Goal: Find specific page/section: Find specific page/section

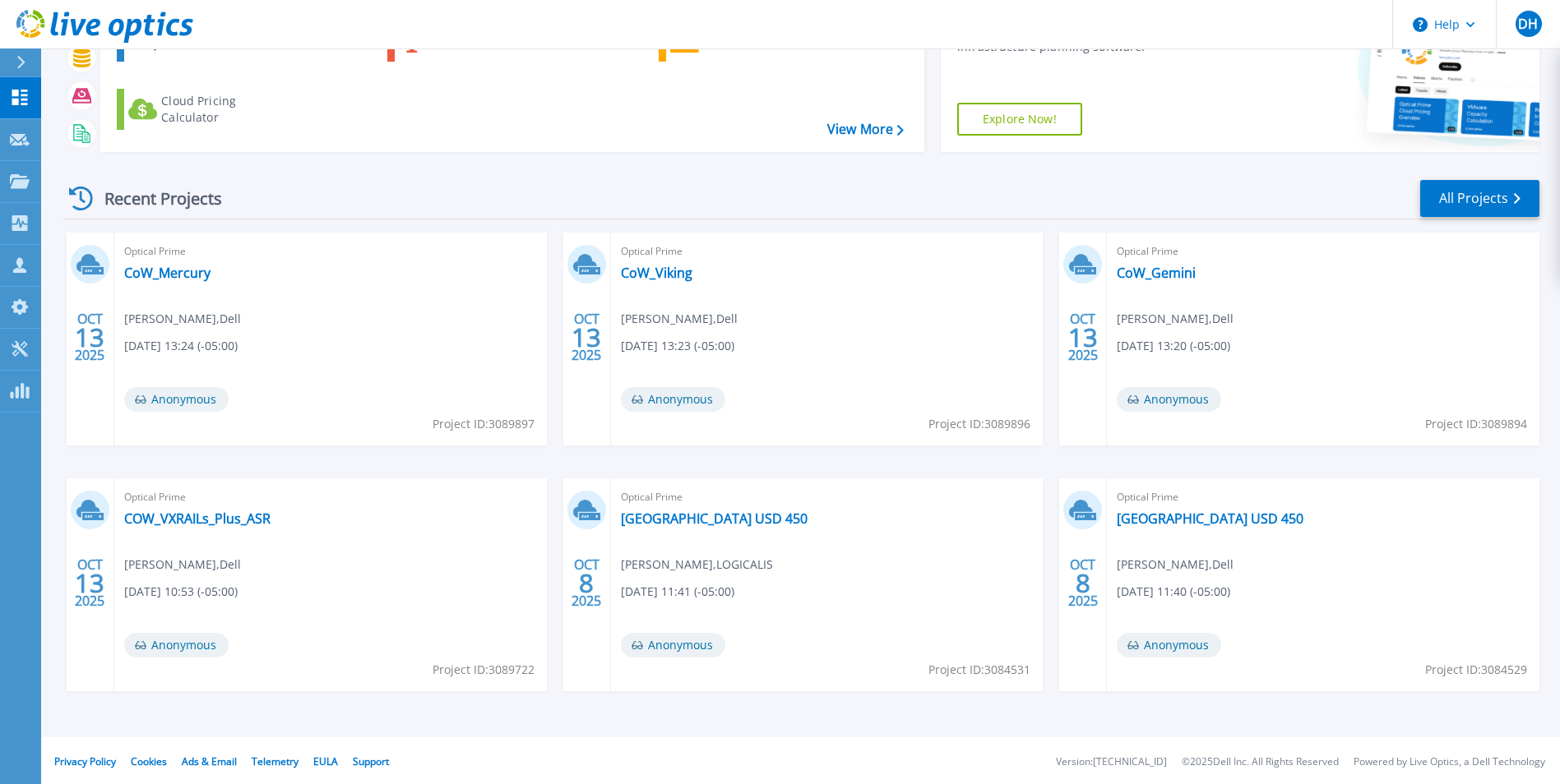
scroll to position [126, 0]
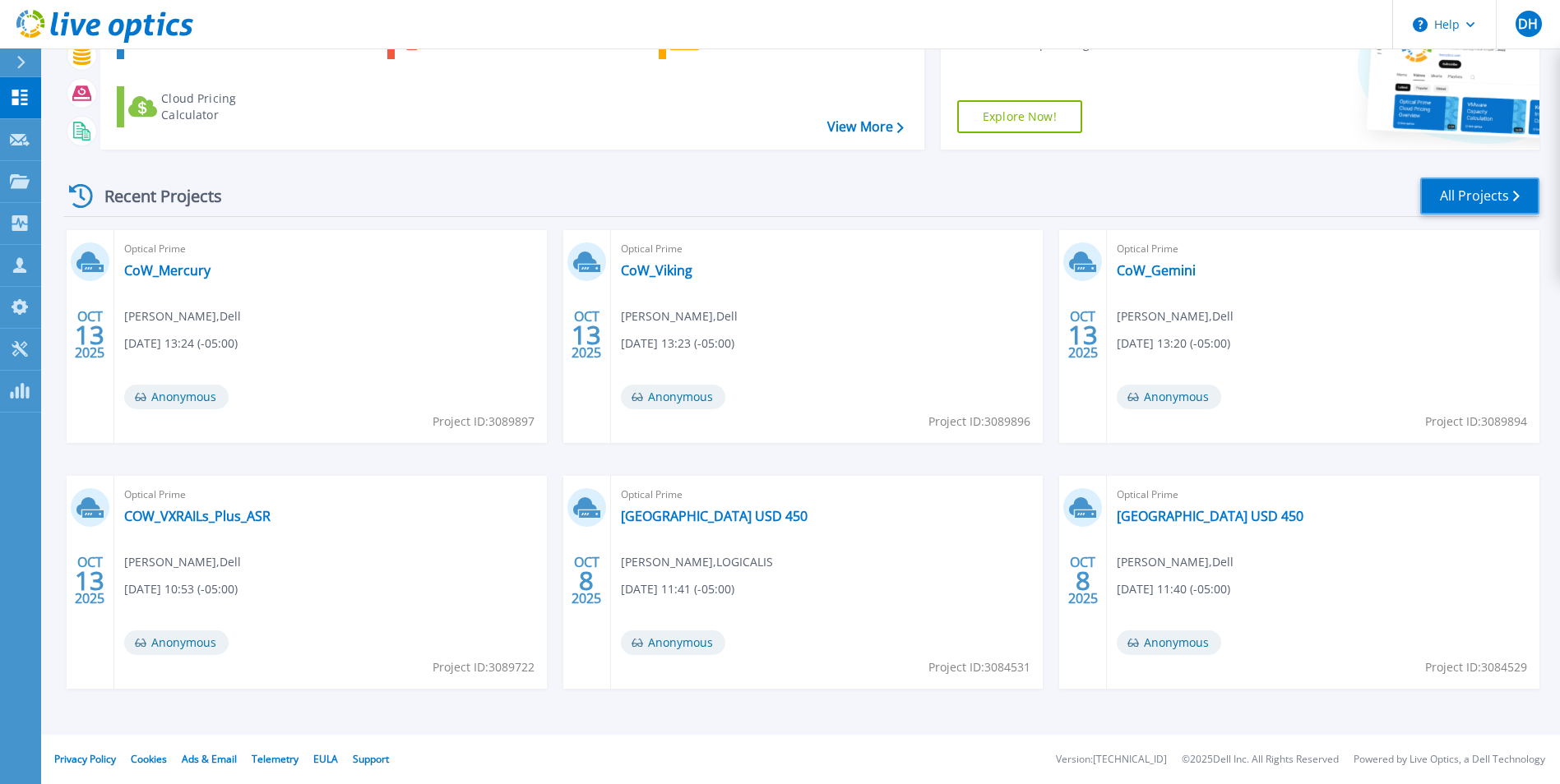
click at [1471, 207] on link "All Projects" at bounding box center [1480, 196] width 119 height 37
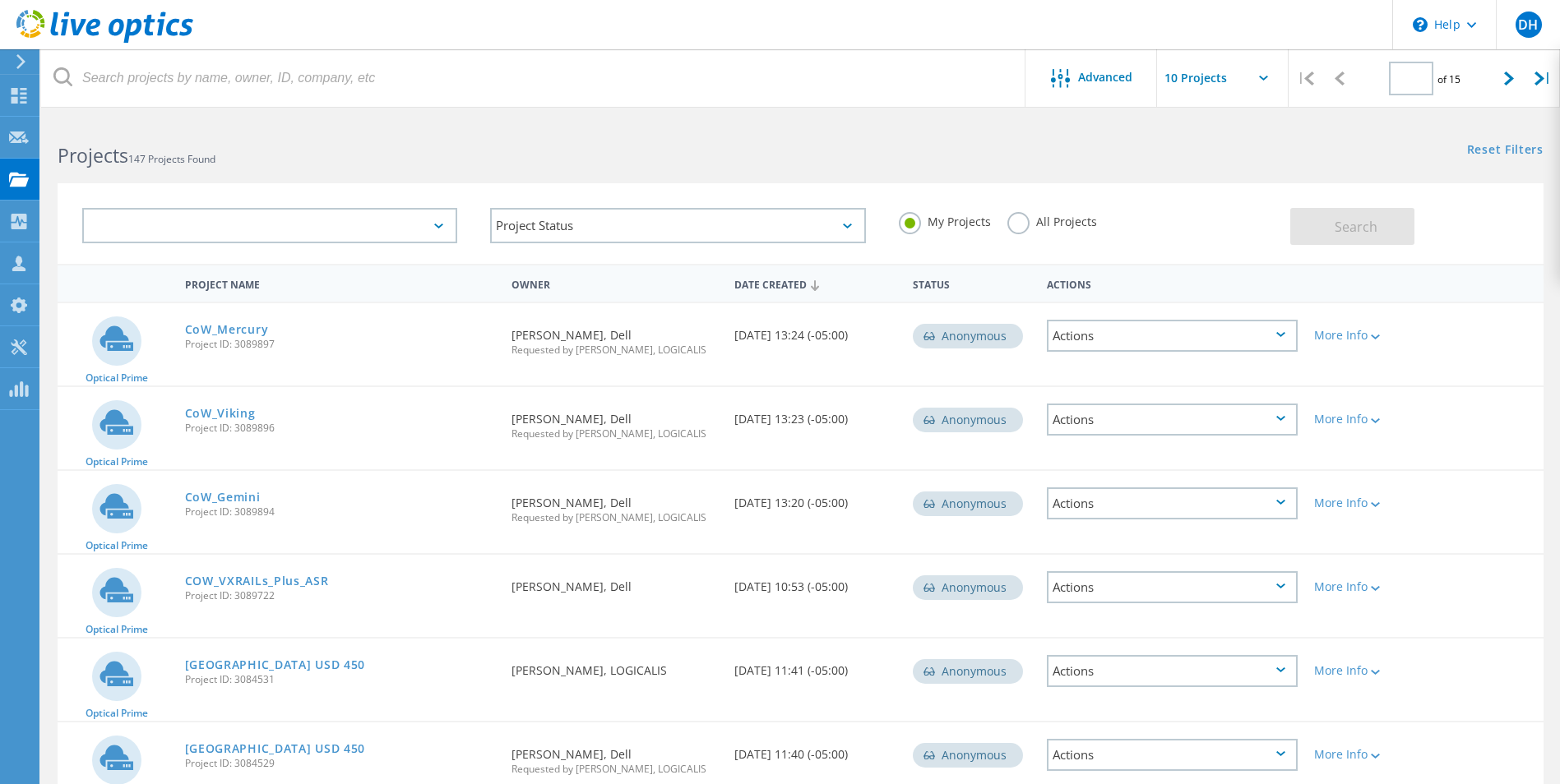
type input "1"
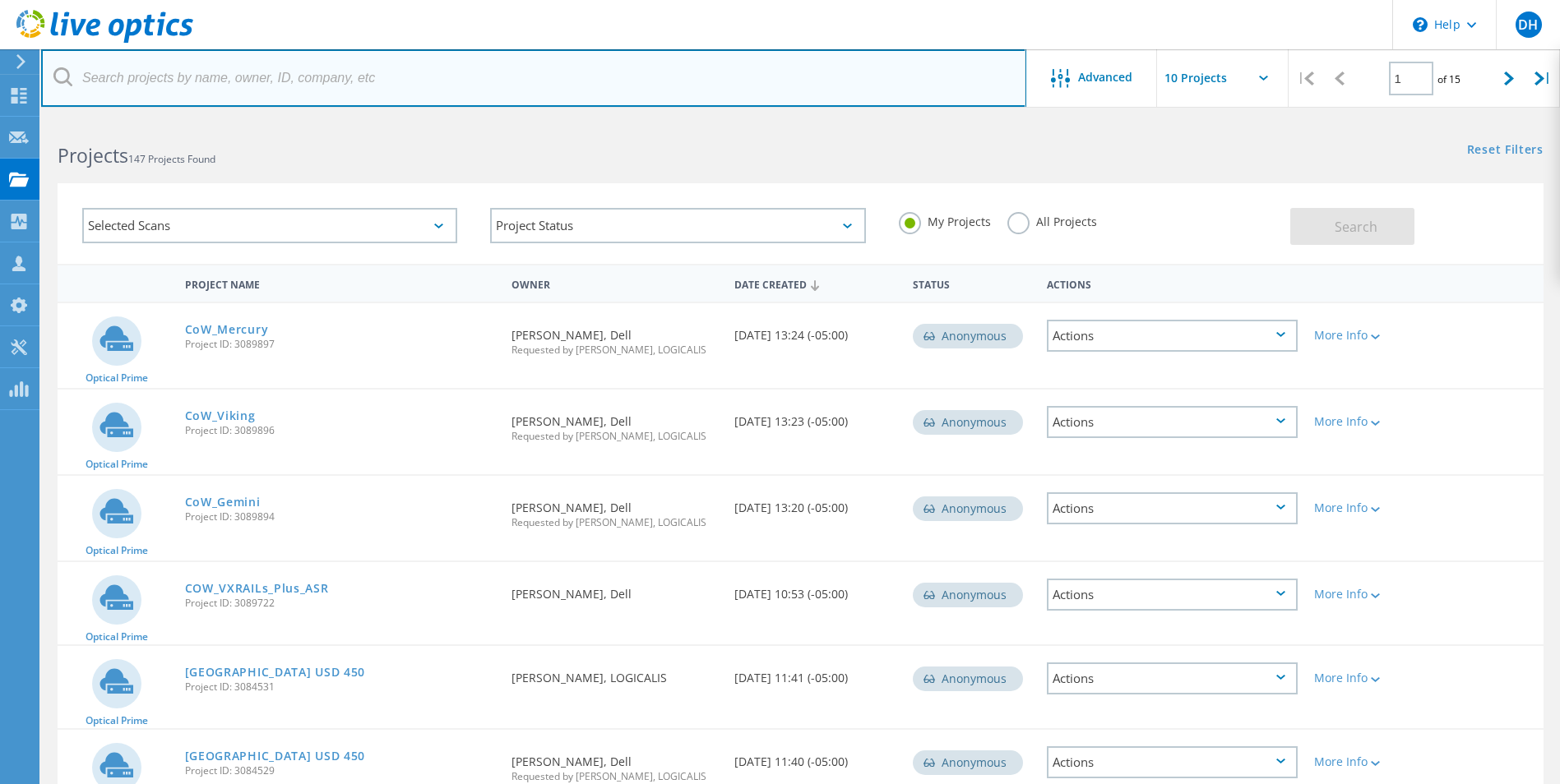
click at [218, 71] on input "text" at bounding box center [534, 78] width 985 height 57
type input "jackson"
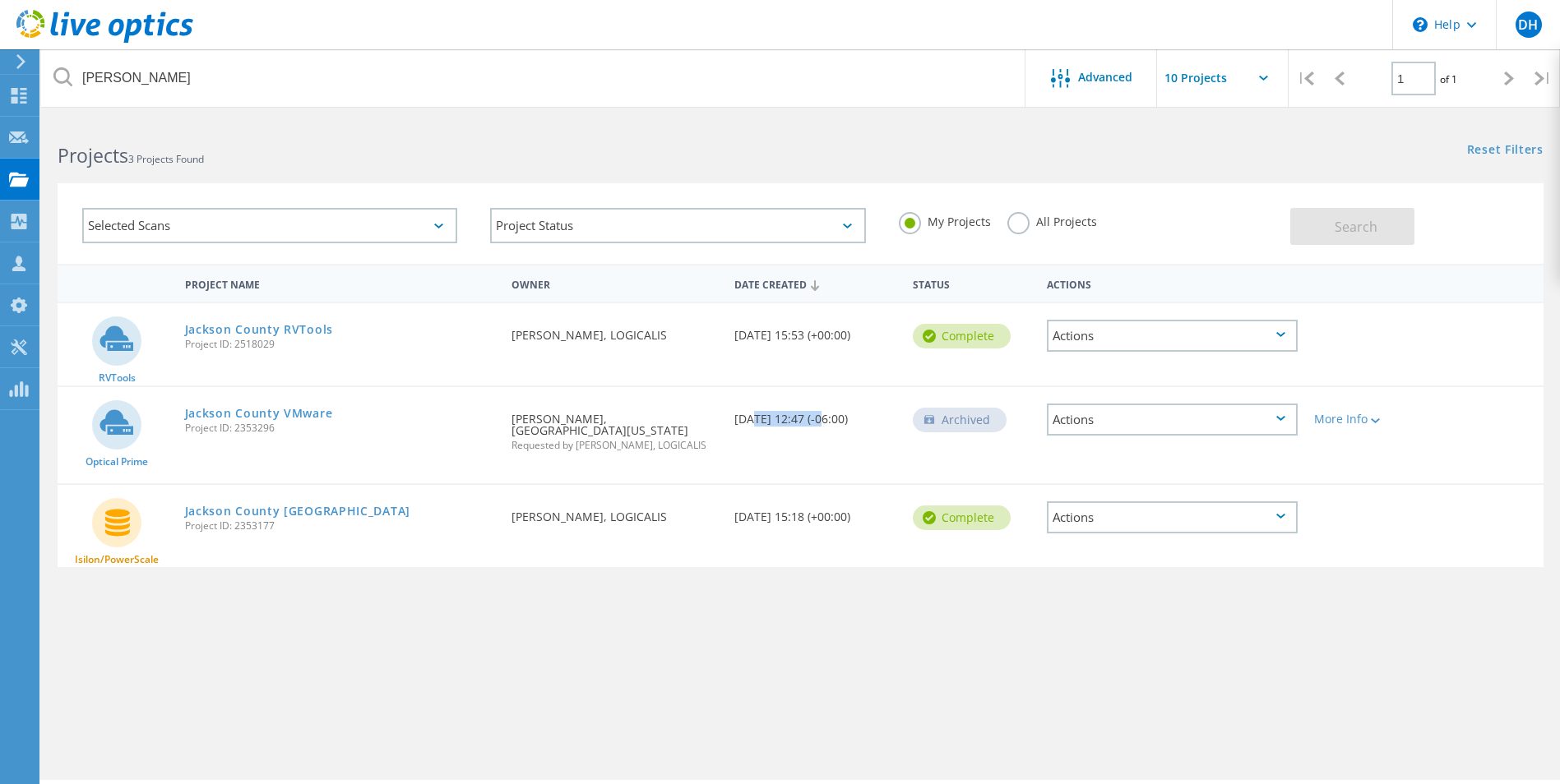
drag, startPoint x: 745, startPoint y: 419, endPoint x: 856, endPoint y: 420, distance: 111.0
click at [854, 420] on div "Date Created 01/04/2024, 12:47 (-06:00)" at bounding box center [815, 414] width 178 height 54
drag, startPoint x: 856, startPoint y: 420, endPoint x: 804, endPoint y: 421, distance: 52.0
click at [804, 421] on div "Date Created 01/04/2024, 12:47 (-06:00)" at bounding box center [815, 414] width 178 height 54
drag, startPoint x: 766, startPoint y: 421, endPoint x: 696, endPoint y: 418, distance: 70.1
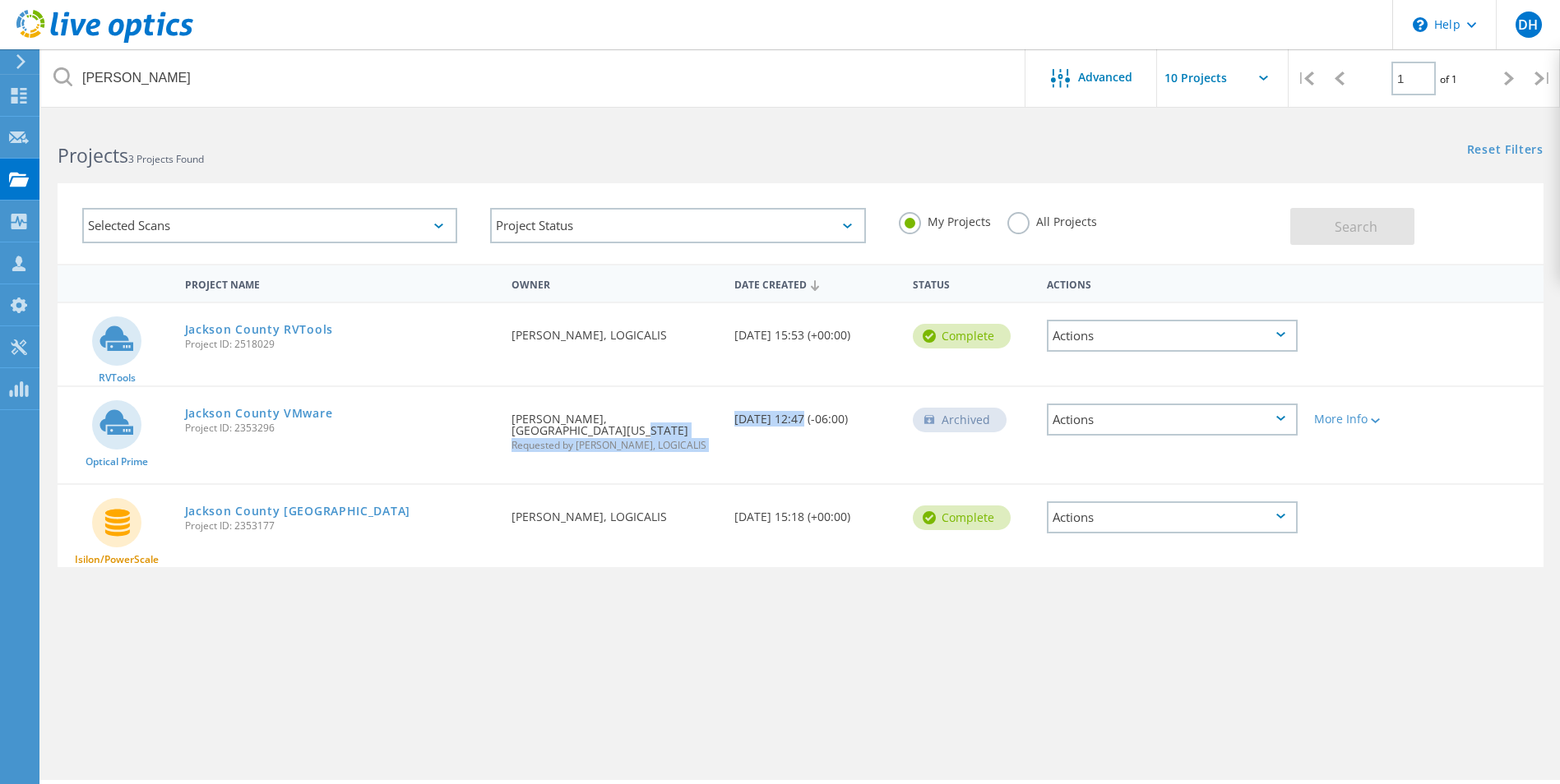
click at [698, 418] on div "Optical Prime Jackson County VMware Project ID: 2353296 Requested By Ken Lickte…" at bounding box center [800, 435] width 1486 height 97
drag, startPoint x: 696, startPoint y: 418, endPoint x: 588, endPoint y: 423, distance: 108.1
click at [588, 423] on div "Requested By Ken Lickteig, Jackson County Missouri Requested by David Heinen, L…" at bounding box center [615, 427] width 223 height 80
drag, startPoint x: 517, startPoint y: 410, endPoint x: 763, endPoint y: 425, distance: 246.5
click at [753, 424] on div "Optical Prime Jackson County VMware Project ID: 2353296 Requested By Ken Lickte…" at bounding box center [800, 435] width 1486 height 97
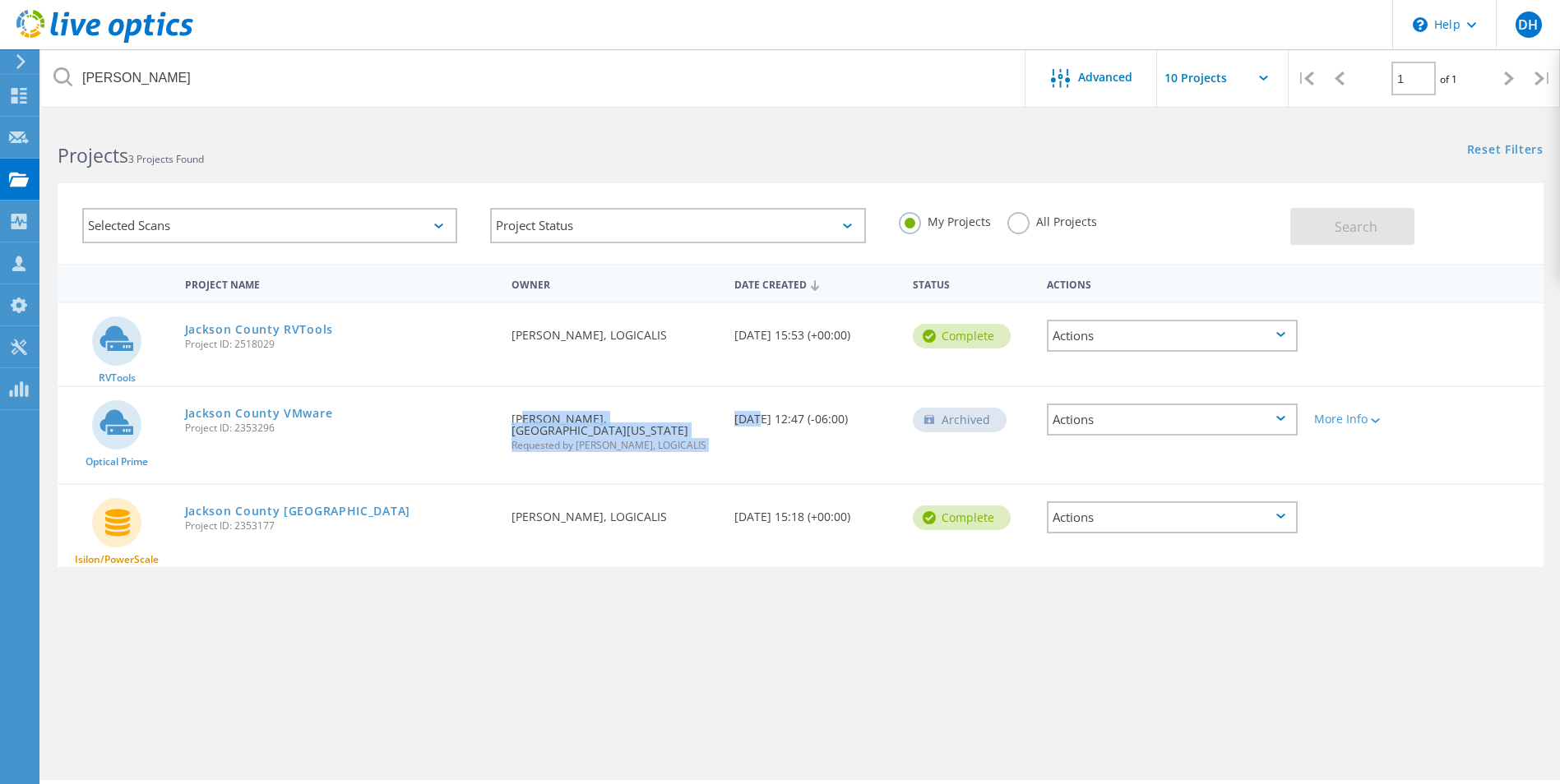
drag, startPoint x: 763, startPoint y: 425, endPoint x: 622, endPoint y: 427, distance: 141.0
click at [622, 440] on span "Requested by David Heinen, LOGICALIS" at bounding box center [615, 445] width 206 height 10
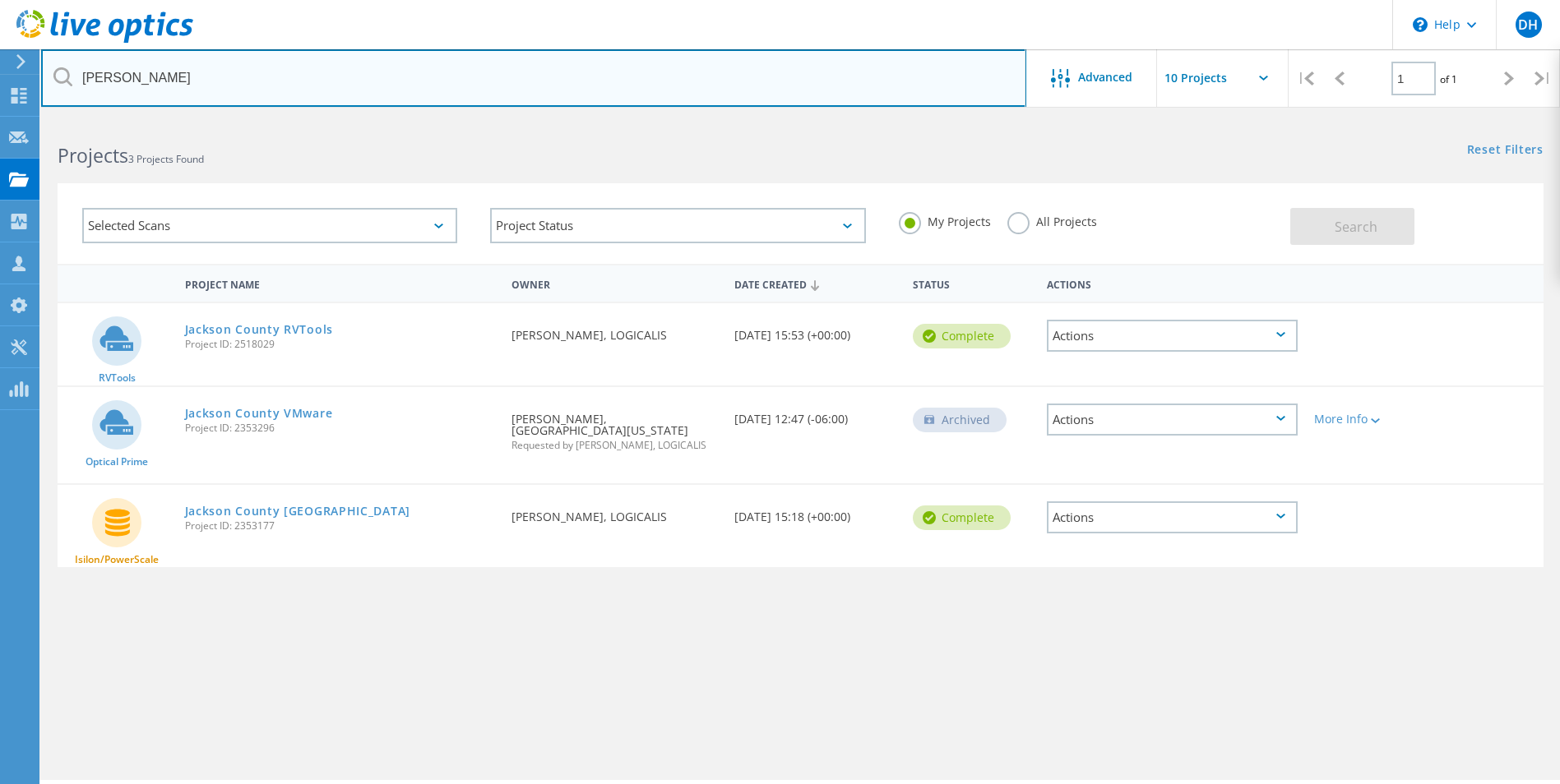
drag, startPoint x: 193, startPoint y: 79, endPoint x: -51, endPoint y: 52, distance: 245.5
click at [0, 52] on html "\n Help Explore Helpful Articles Contact Support DH Channel Partner Dave Heinen…" at bounding box center [780, 414] width 1560 height 829
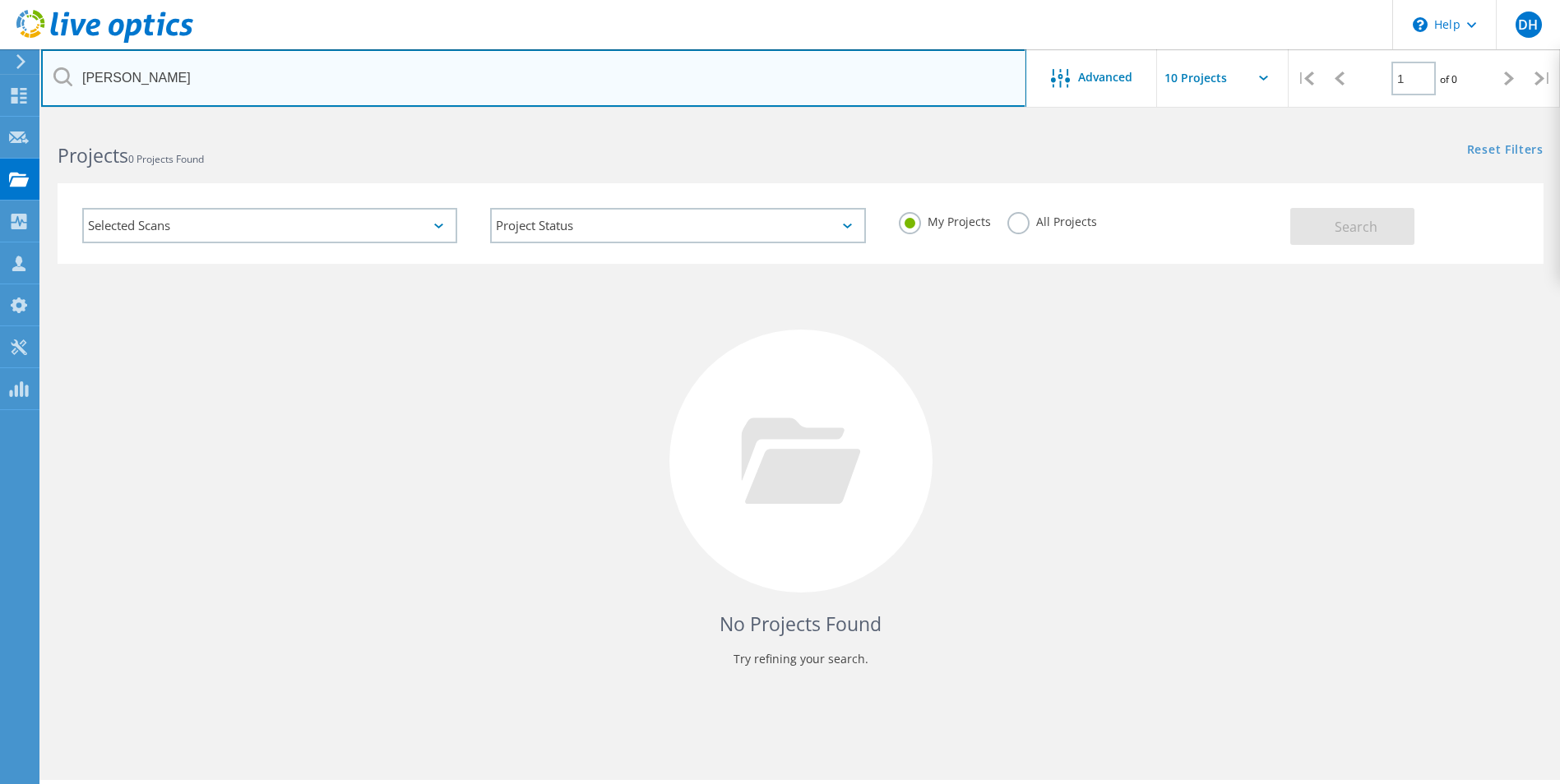
drag, startPoint x: 147, startPoint y: 74, endPoint x: -167, endPoint y: 34, distance: 316.5
click at [0, 34] on html "\n Help Explore Helpful Articles Contact Support DH Channel Partner Dave Heinen…" at bounding box center [780, 414] width 1560 height 829
type input "lick"
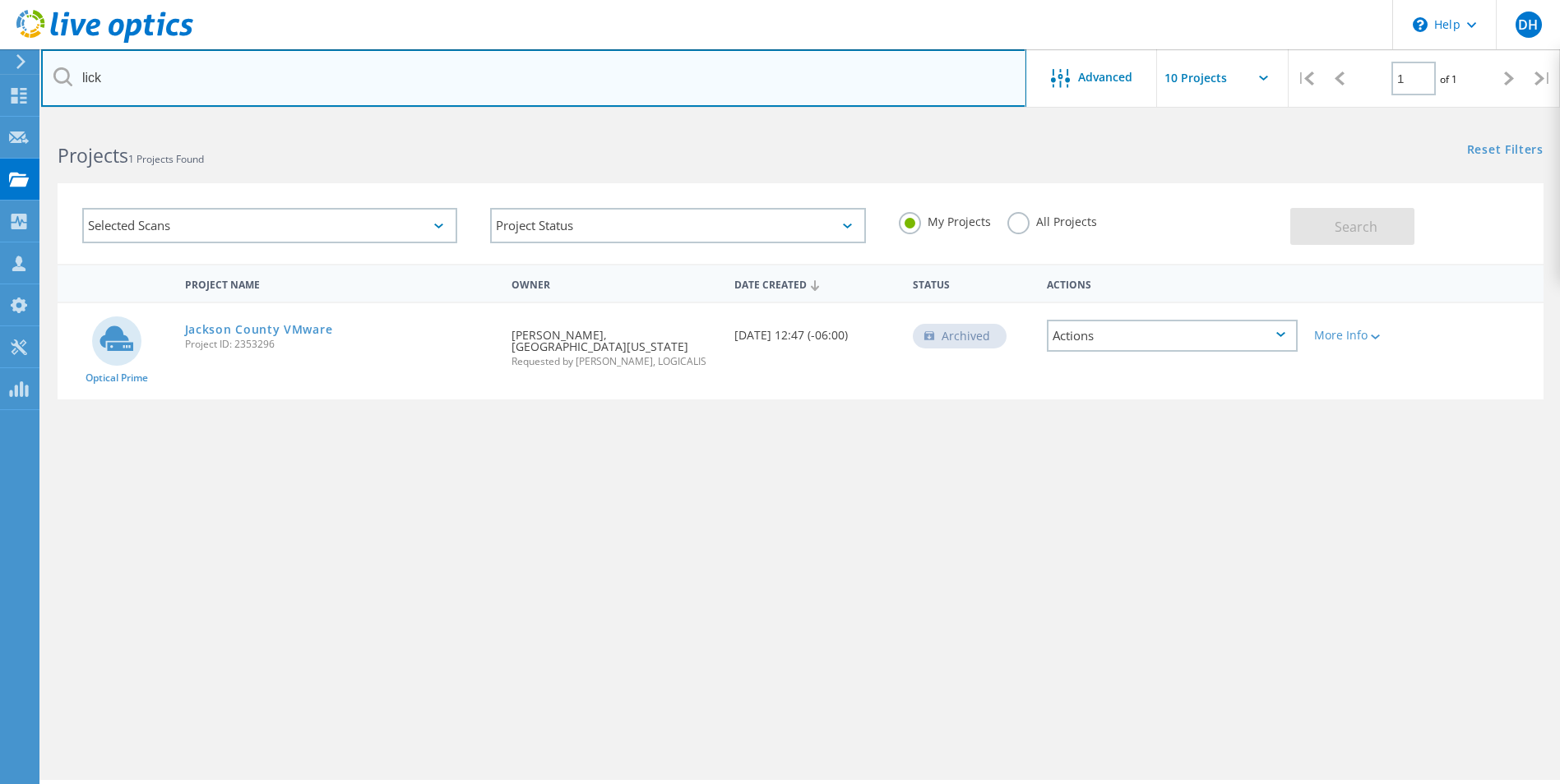
drag, startPoint x: 98, startPoint y: 73, endPoint x: -83, endPoint y: 51, distance: 182.3
click at [0, 51] on html "\n Help Explore Helpful Articles Contact Support DH Channel Partner Dave Heinen…" at bounding box center [780, 414] width 1560 height 829
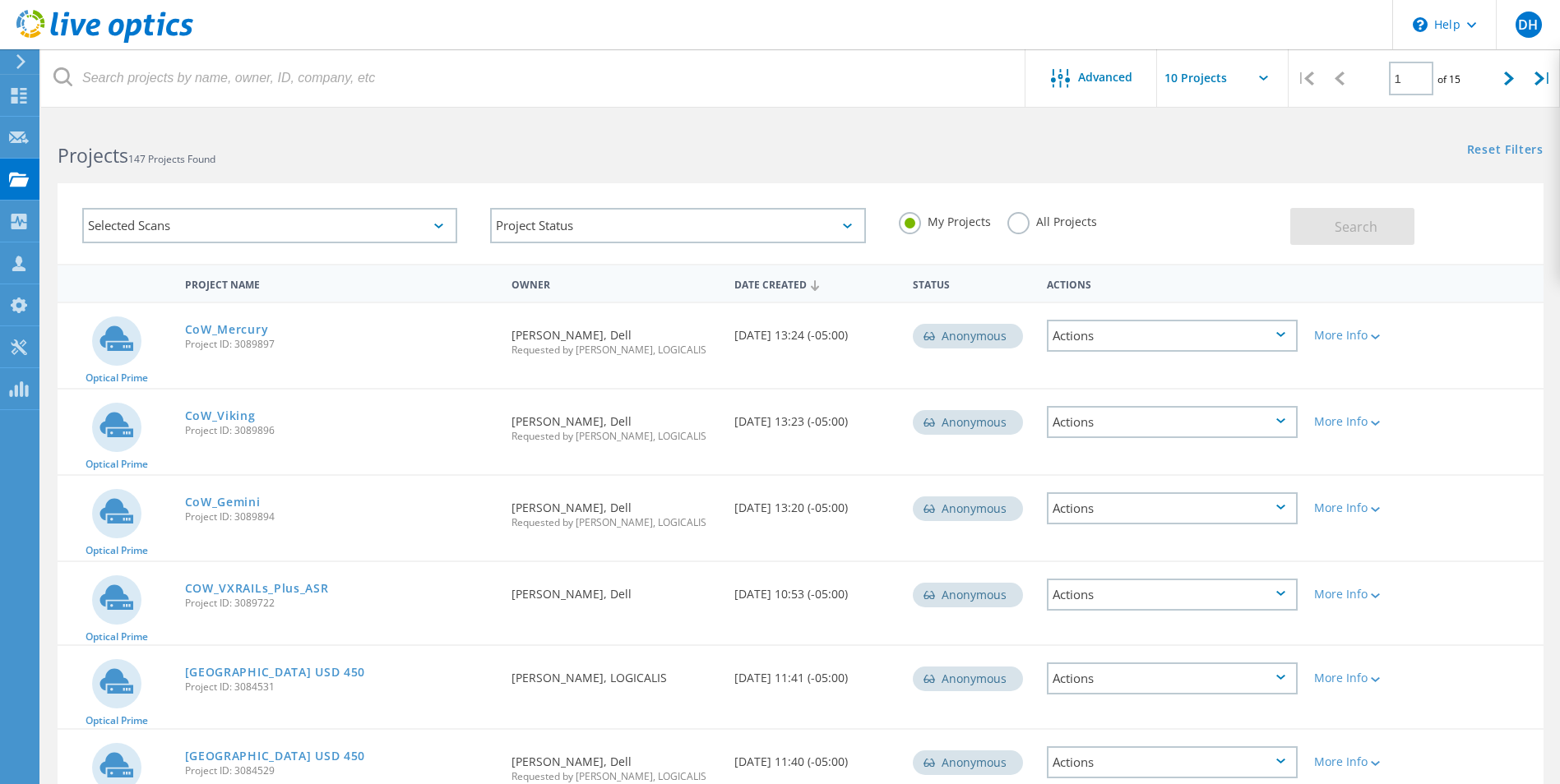
click at [345, 224] on div "Selected Scans" at bounding box center [269, 225] width 375 height 36
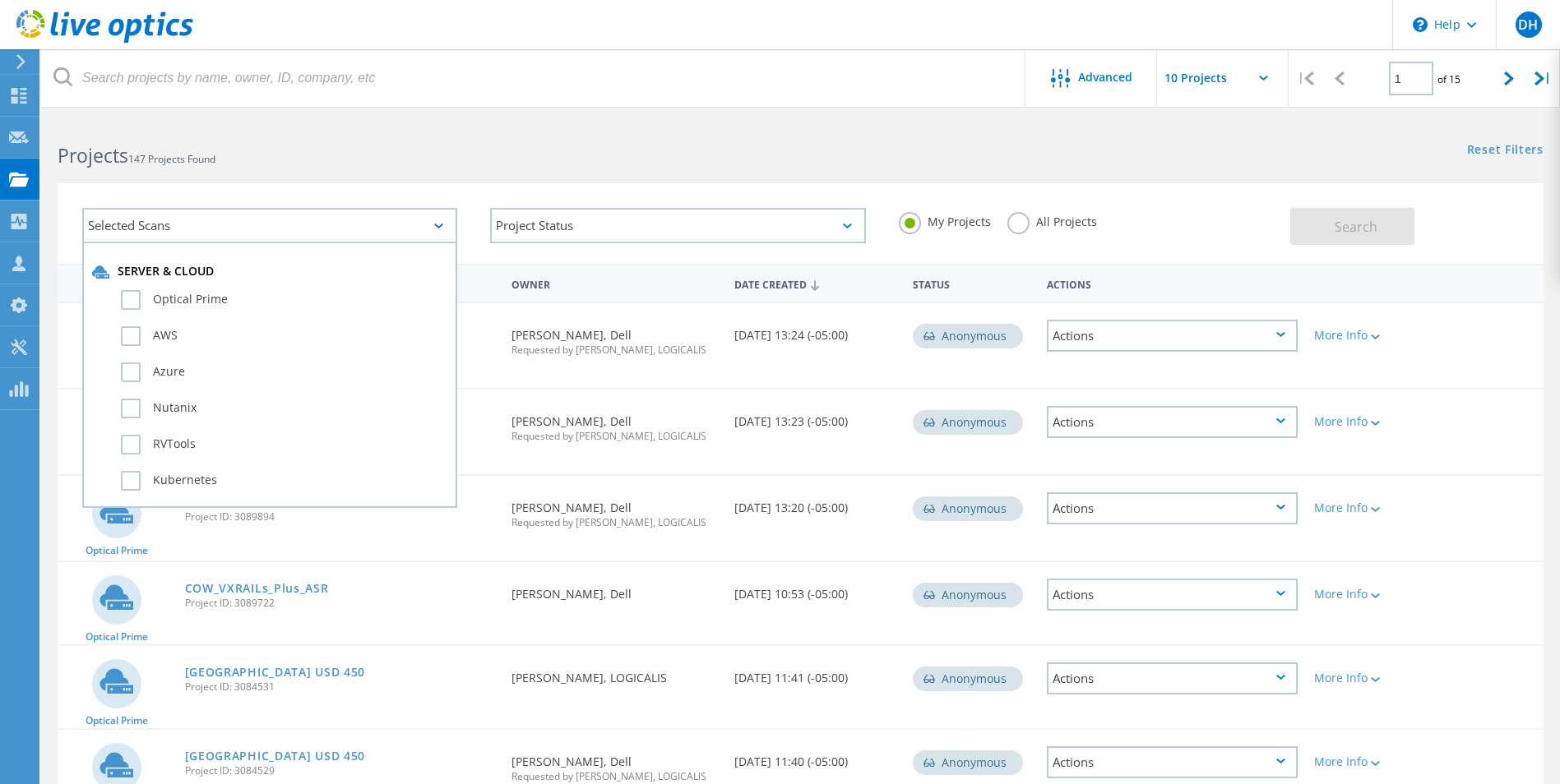
click at [397, 152] on h2 "Projects 147 Projects Found" at bounding box center [420, 155] width 726 height 27
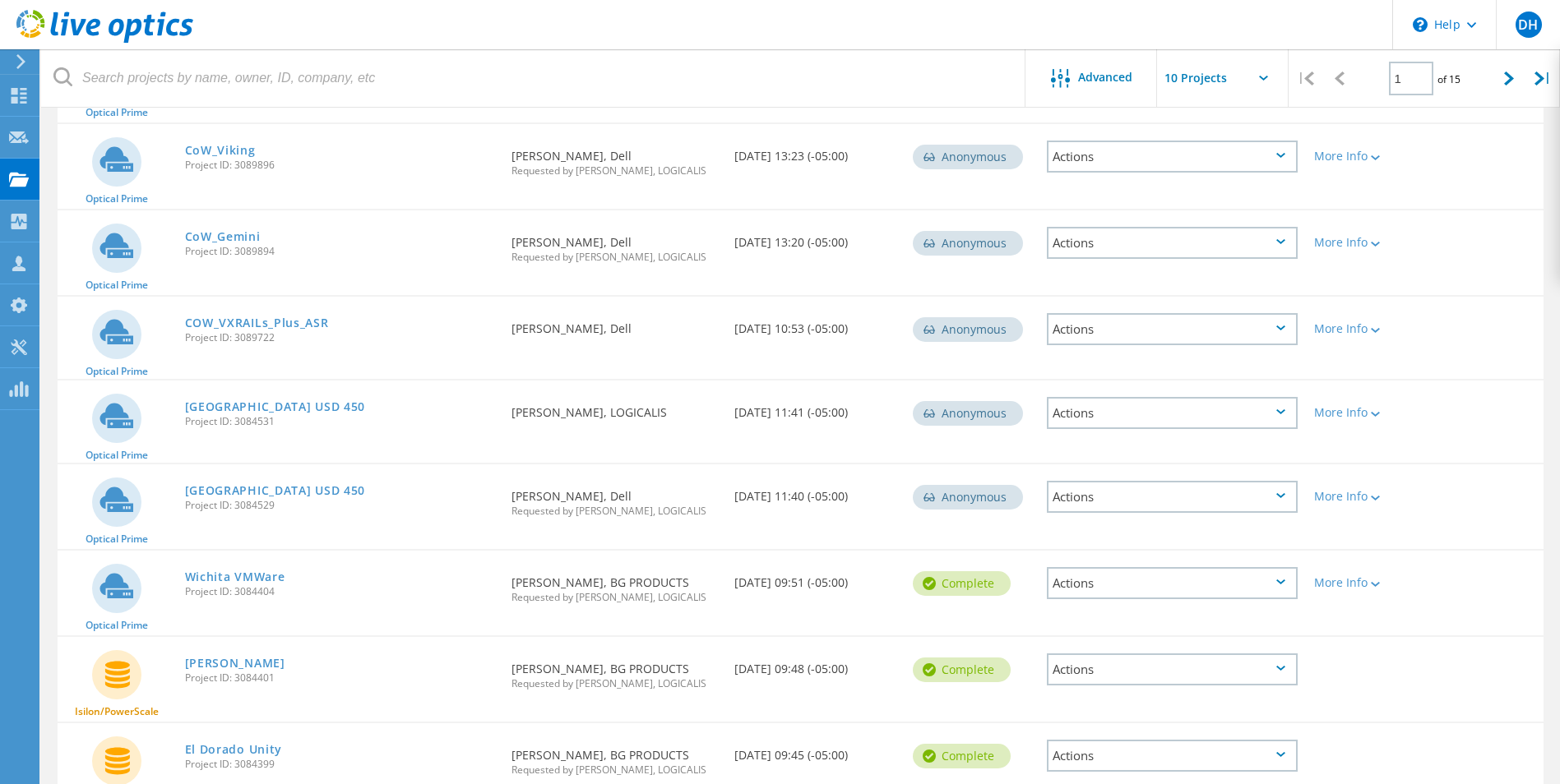
scroll to position [441, 0]
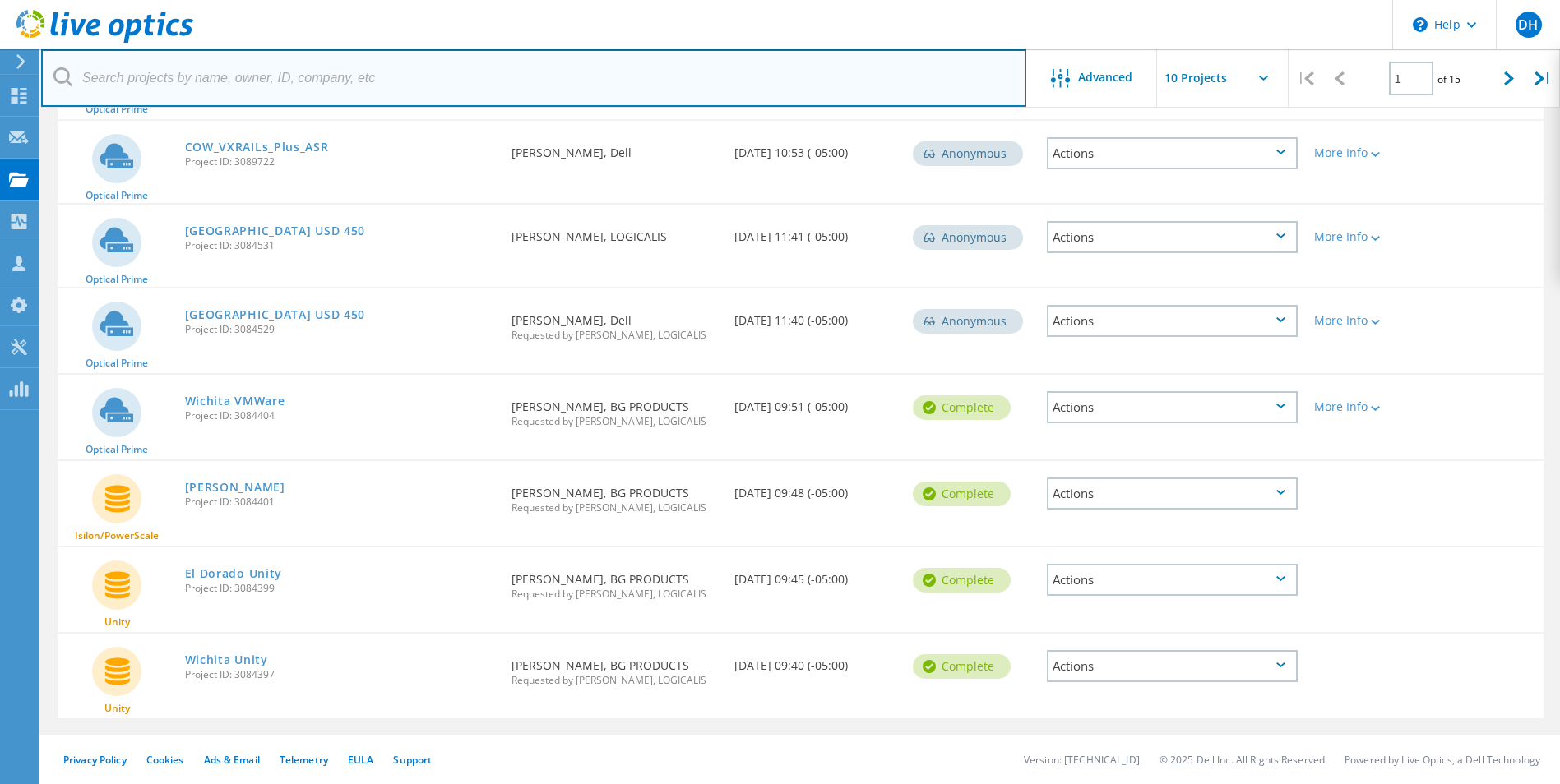
click at [275, 83] on input "text" at bounding box center [534, 78] width 985 height 57
type input "jackson"
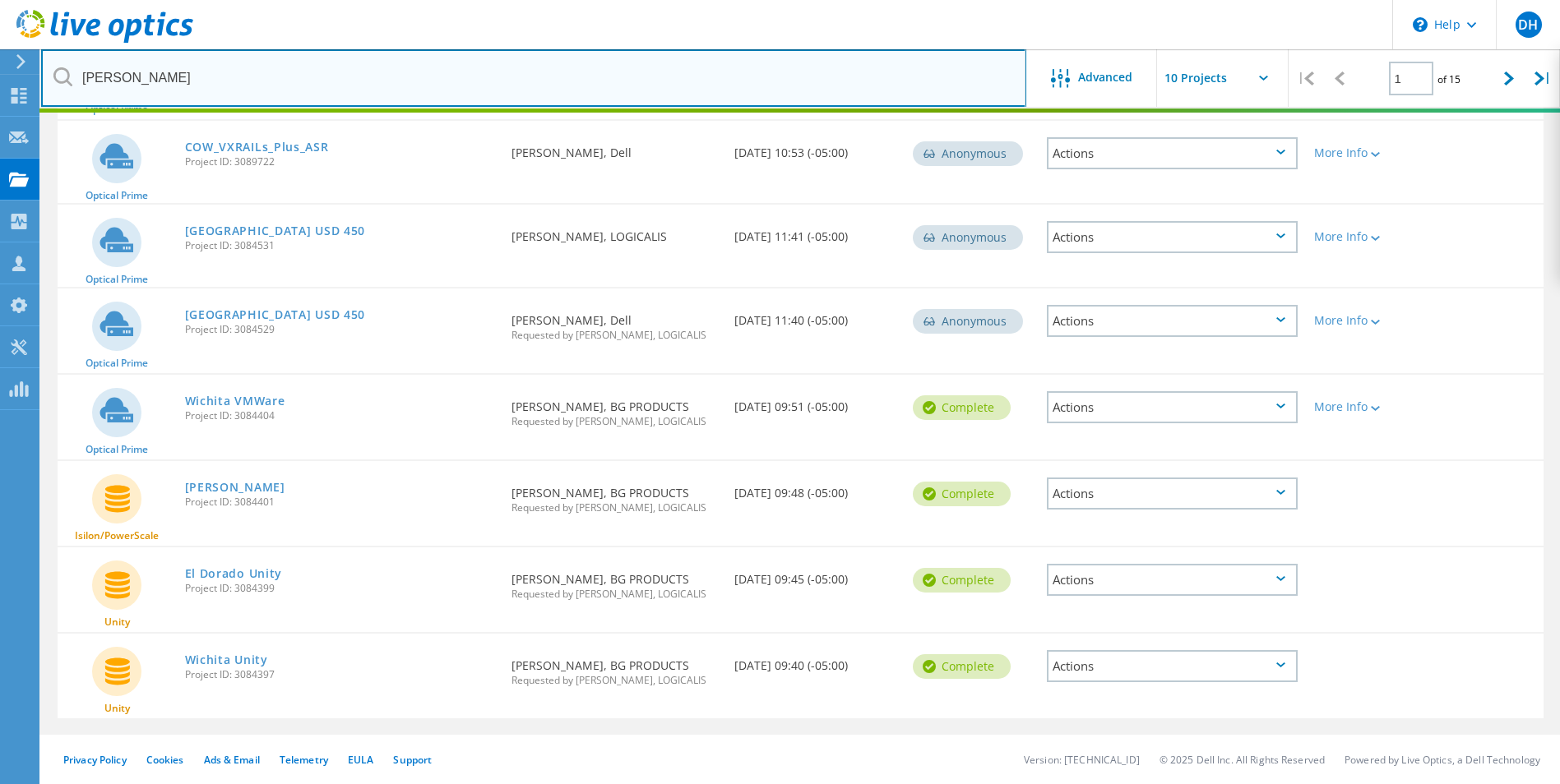
scroll to position [45, 0]
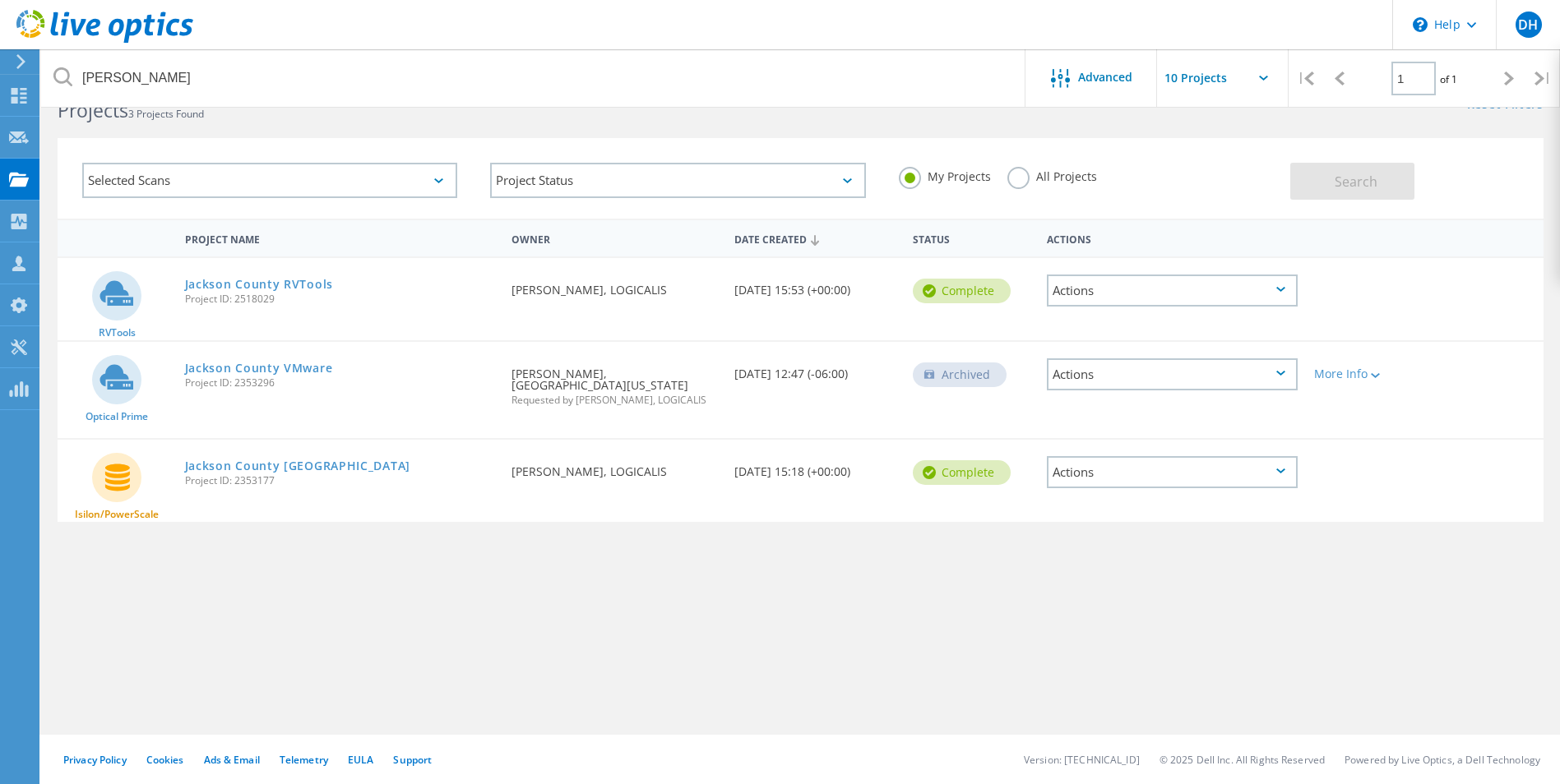
click at [972, 378] on div "Archived" at bounding box center [960, 375] width 94 height 24
click at [1380, 376] on icon at bounding box center [1375, 376] width 9 height 5
